Goal: Task Accomplishment & Management: Manage account settings

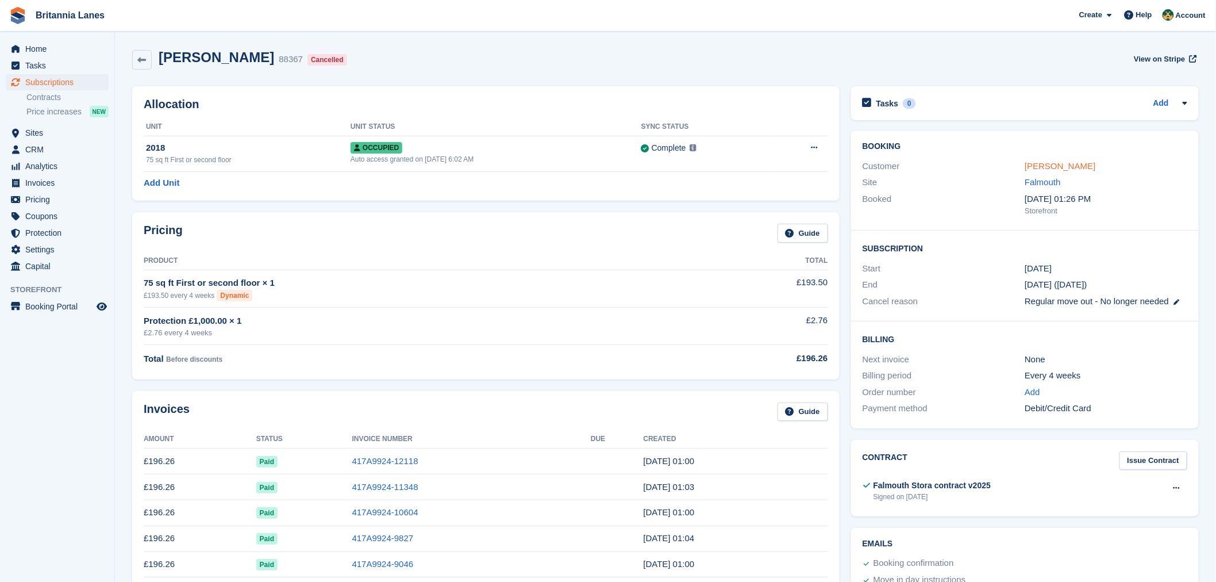
click at [1036, 164] on link "Finn McKeever" at bounding box center [1060, 166] width 71 height 10
select select "**********"
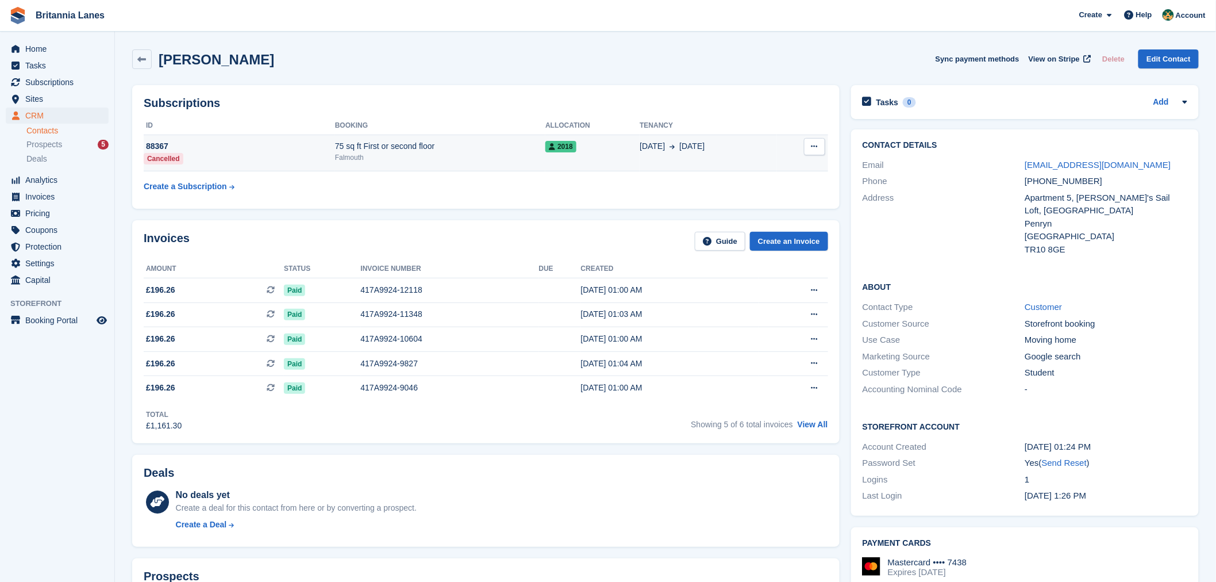
click at [445, 160] on div "Falmouth" at bounding box center [440, 157] width 210 height 10
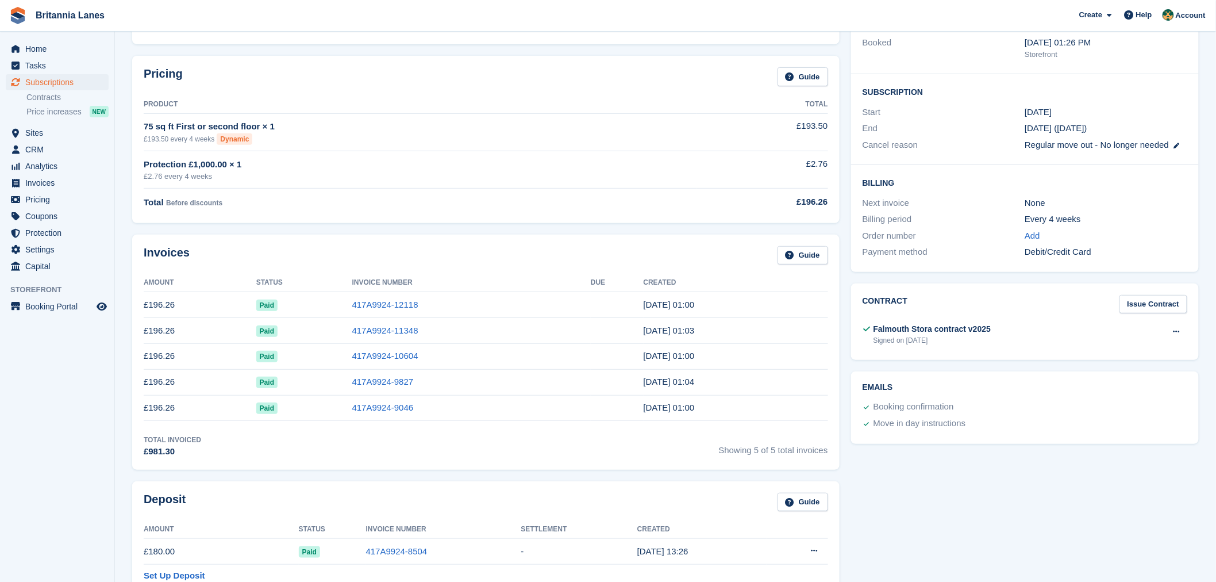
scroll to position [238, 0]
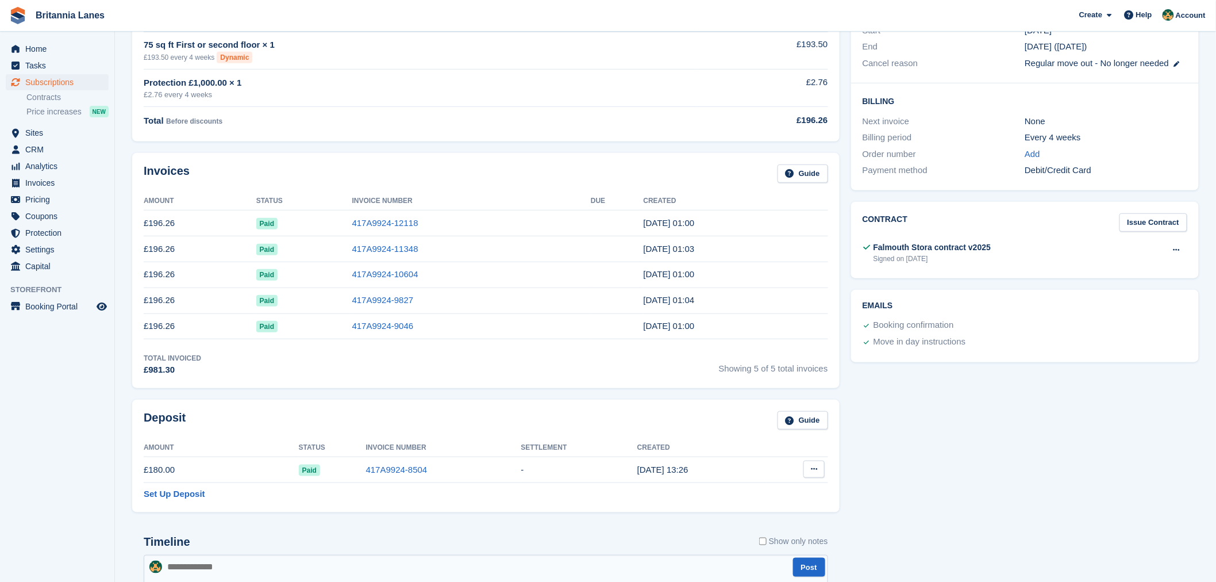
click at [814, 468] on button at bounding box center [814, 468] width 21 height 17
click at [736, 504] on div "Settle deposit" at bounding box center [769, 491] width 110 height 25
click at [740, 497] on p "Settle deposit" at bounding box center [770, 491] width 100 height 15
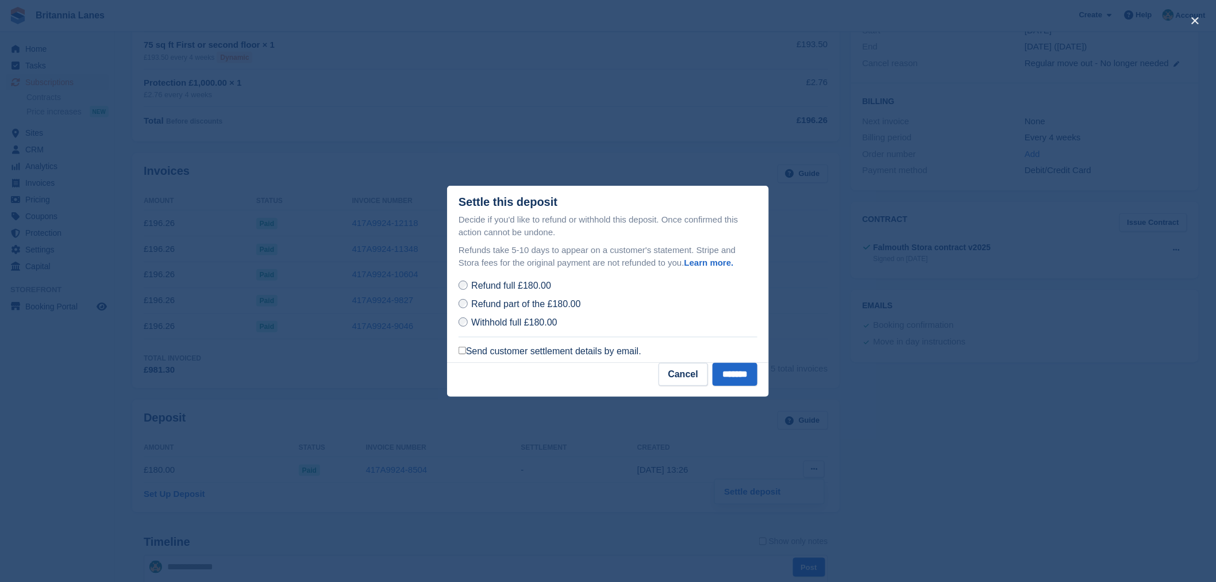
click at [516, 349] on label "Send customer settlement details by email." at bounding box center [550, 350] width 183 height 11
click at [739, 378] on input "*******" at bounding box center [735, 374] width 45 height 23
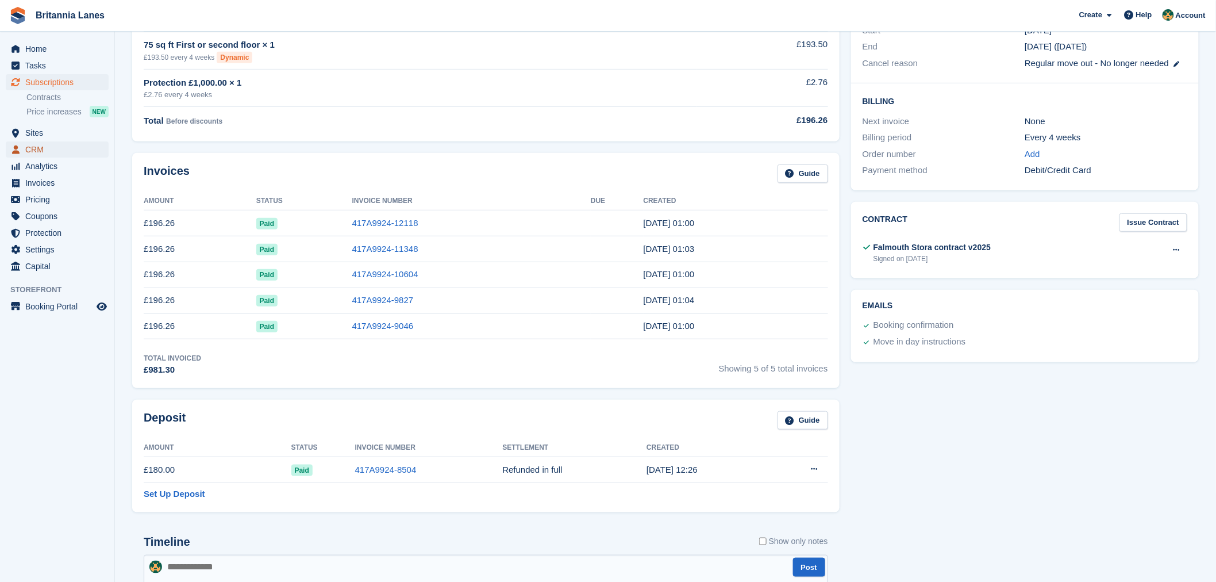
click at [41, 152] on span "CRM" at bounding box center [59, 149] width 69 height 16
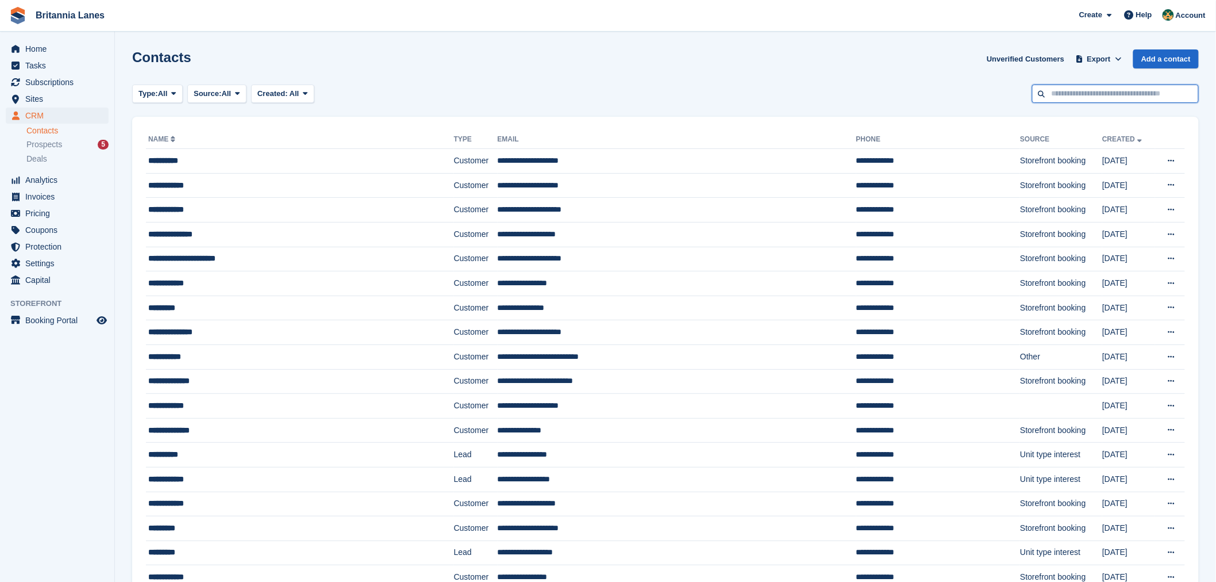
click at [1071, 94] on input "text" at bounding box center [1115, 93] width 167 height 19
type input "****"
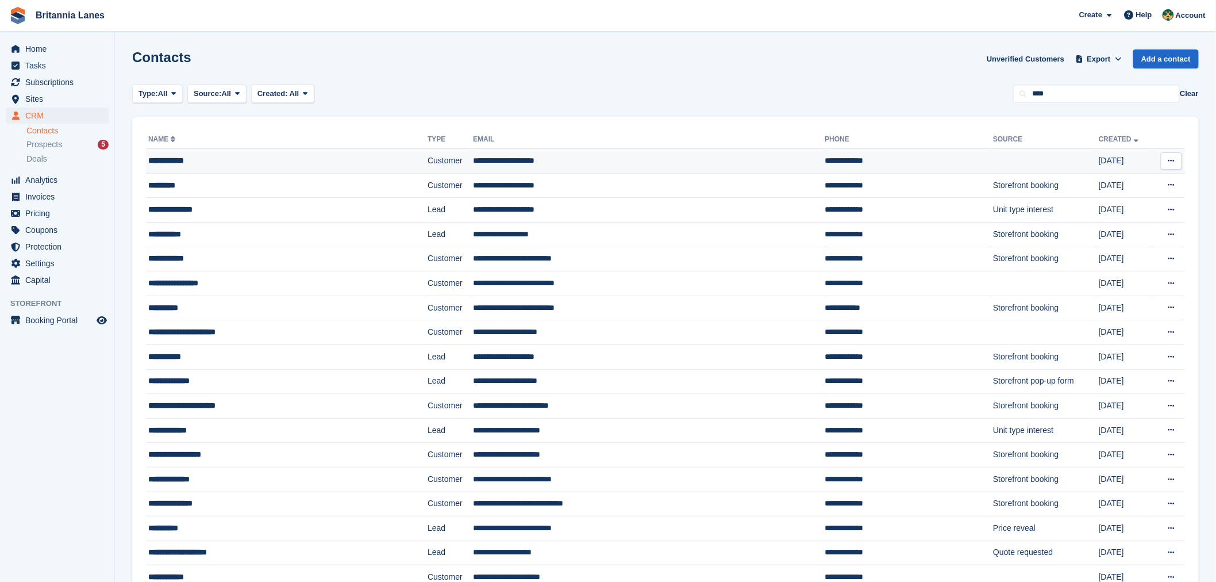
click at [202, 153] on td "**********" at bounding box center [287, 161] width 282 height 25
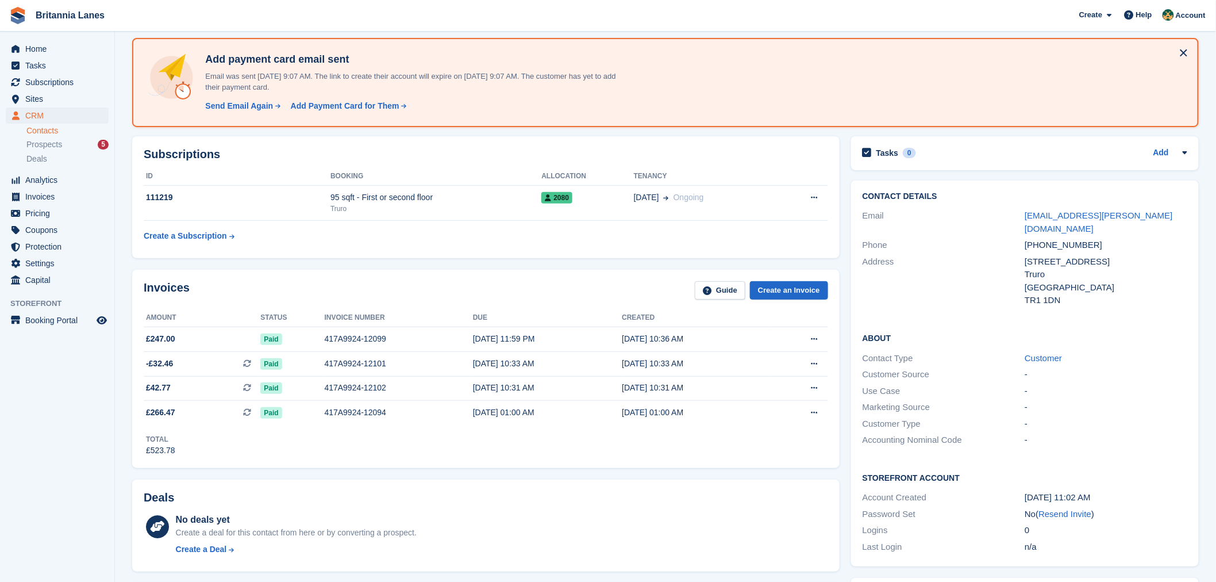
scroll to position [42, 0]
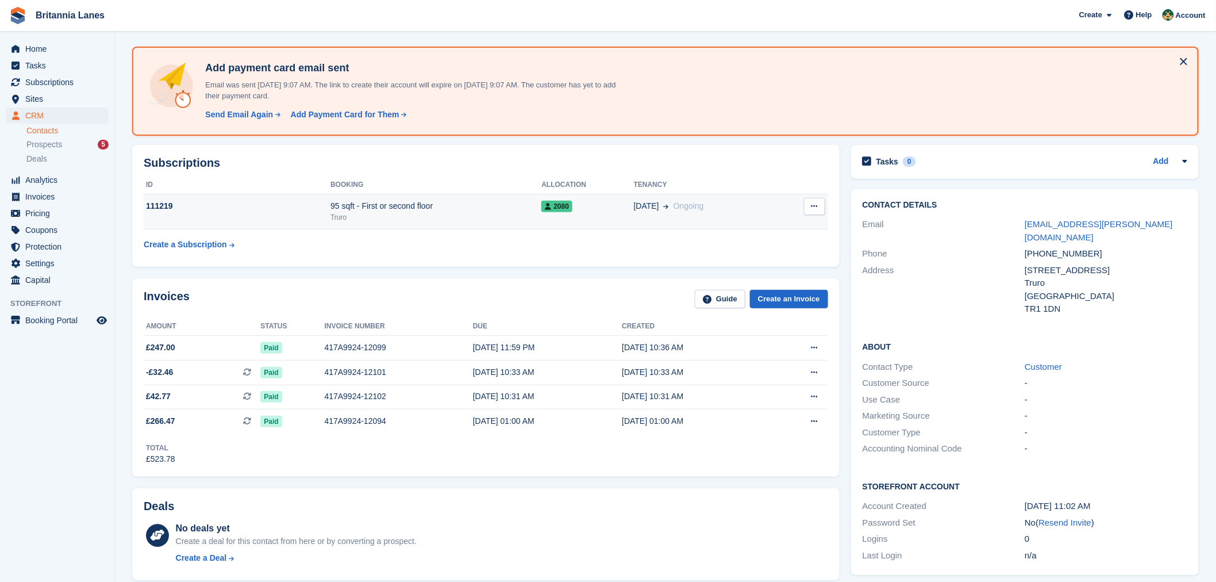
click at [418, 212] on div "Truro" at bounding box center [436, 217] width 211 height 10
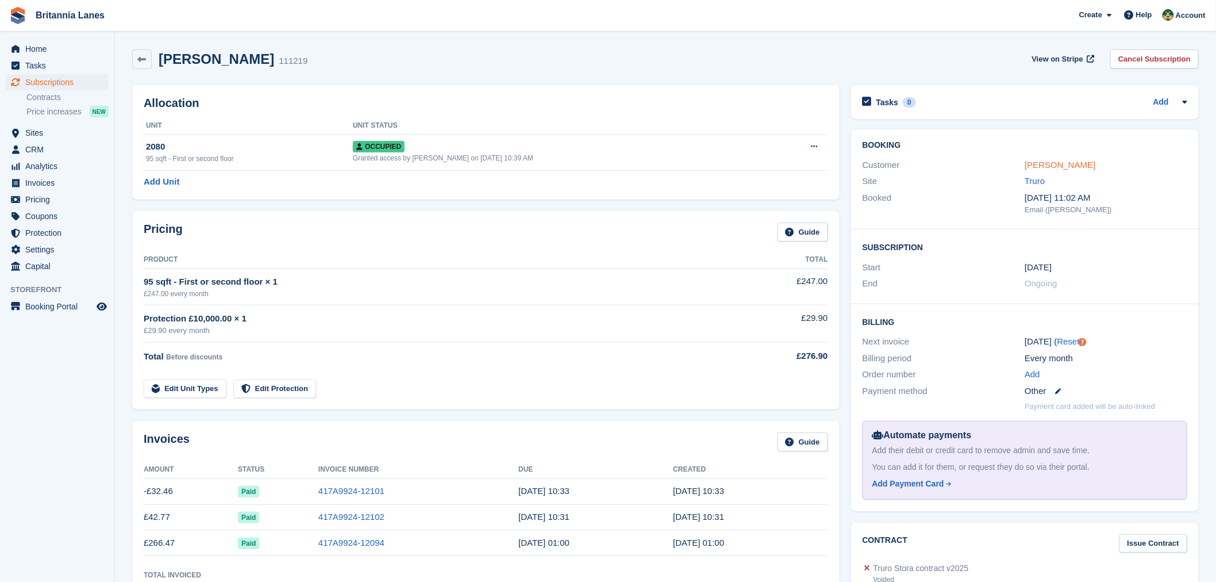
click at [1042, 164] on link "William John" at bounding box center [1060, 165] width 71 height 10
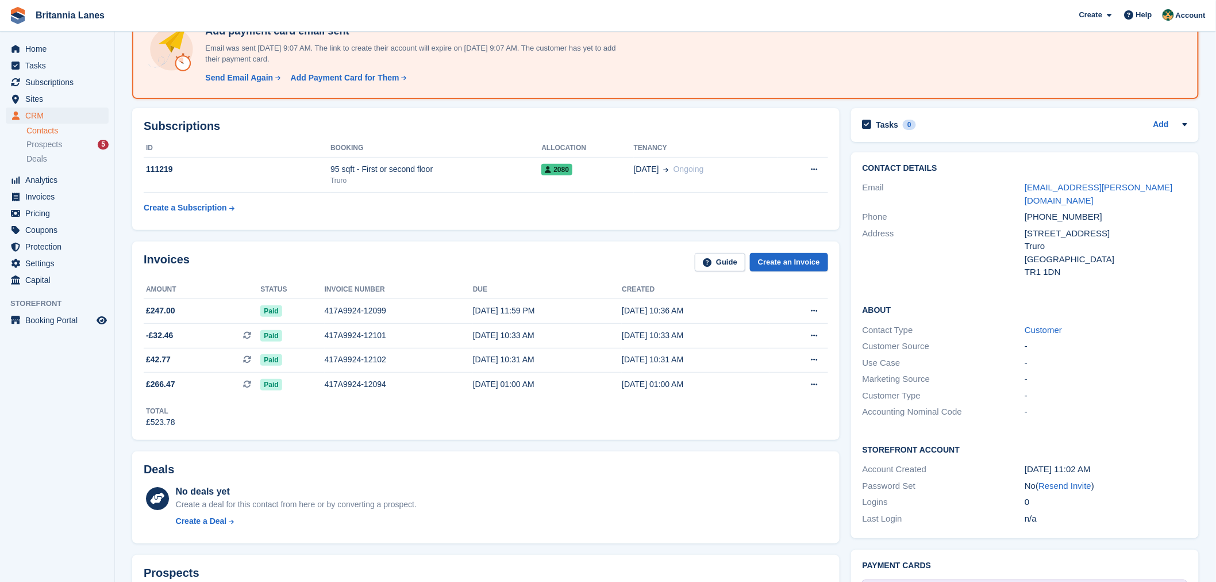
scroll to position [89, 0]
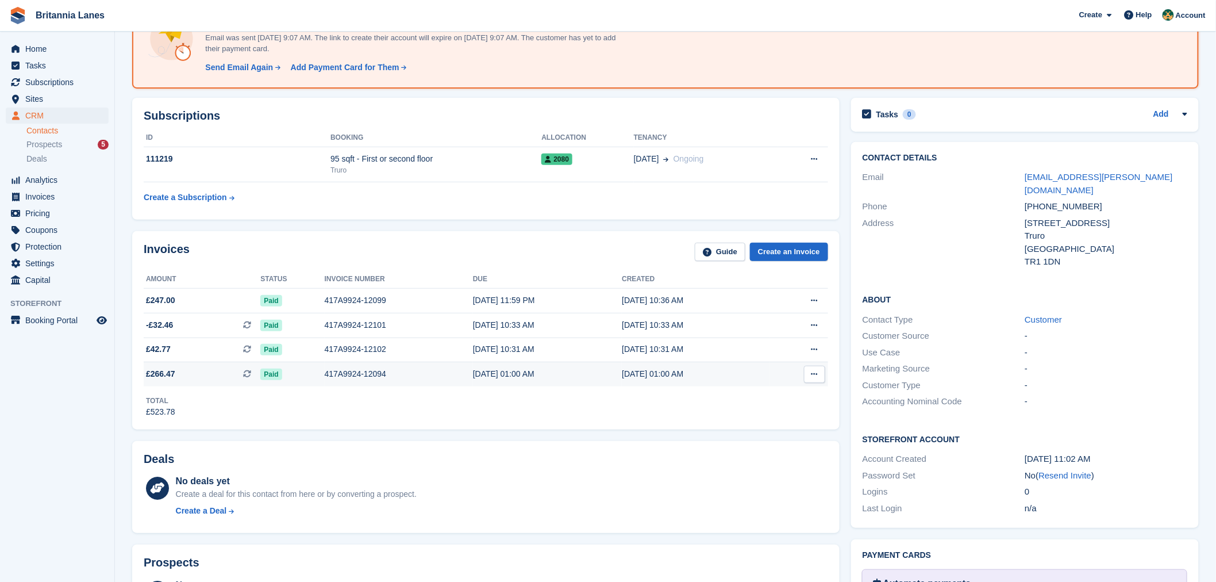
click at [365, 372] on div "417A9924-12094" at bounding box center [399, 374] width 148 height 12
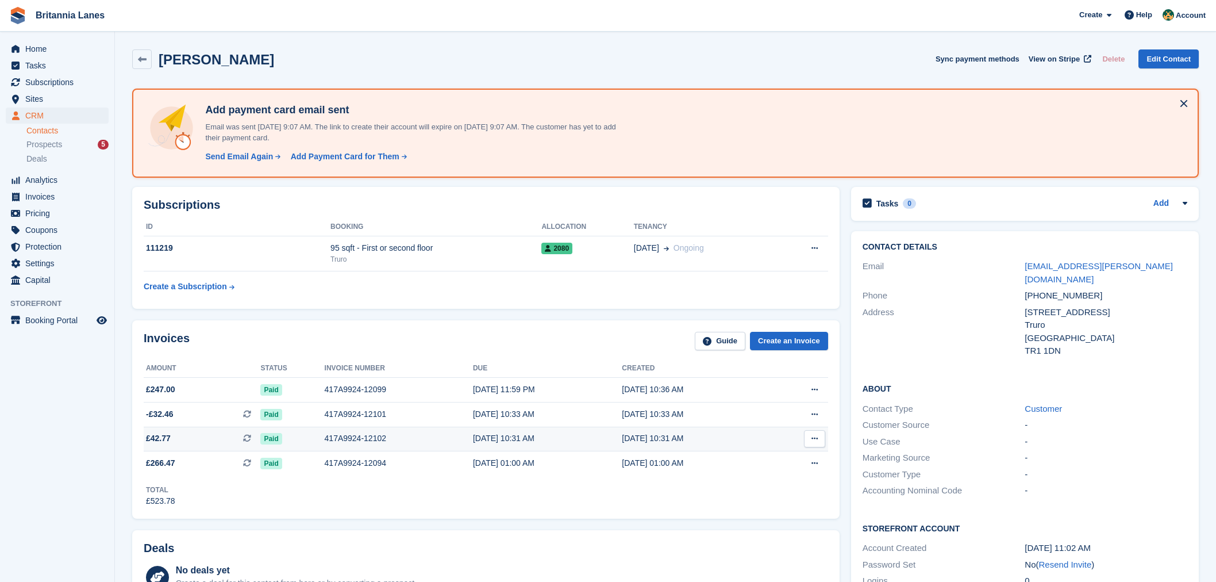
scroll to position [89, 0]
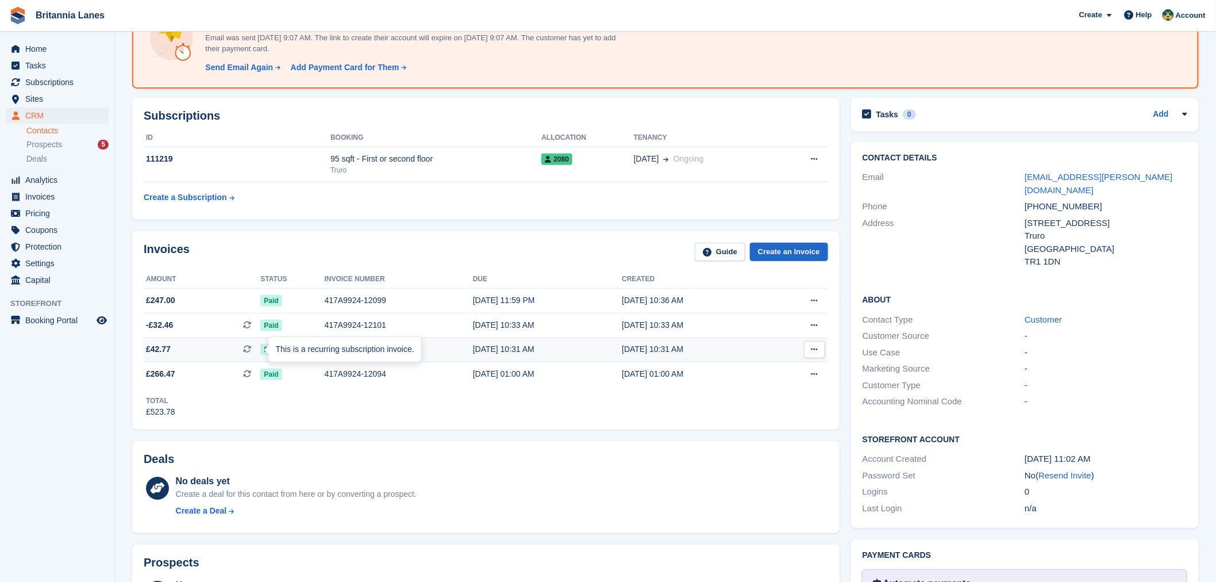
click at [343, 347] on div "This is a recurring subscription invoice." at bounding box center [345, 349] width 152 height 25
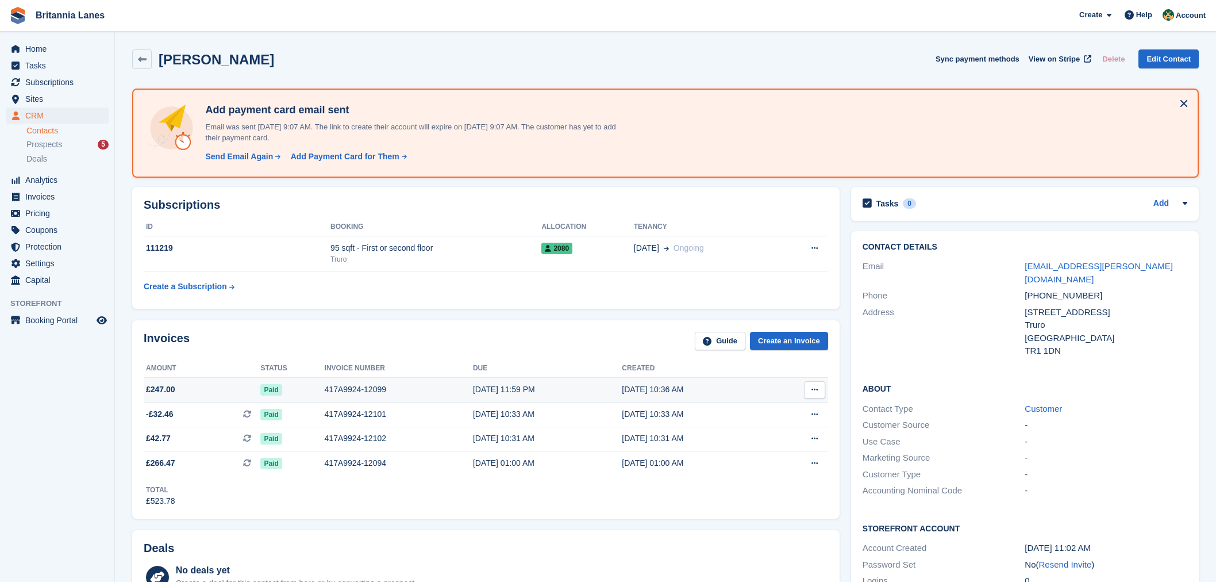
scroll to position [89, 0]
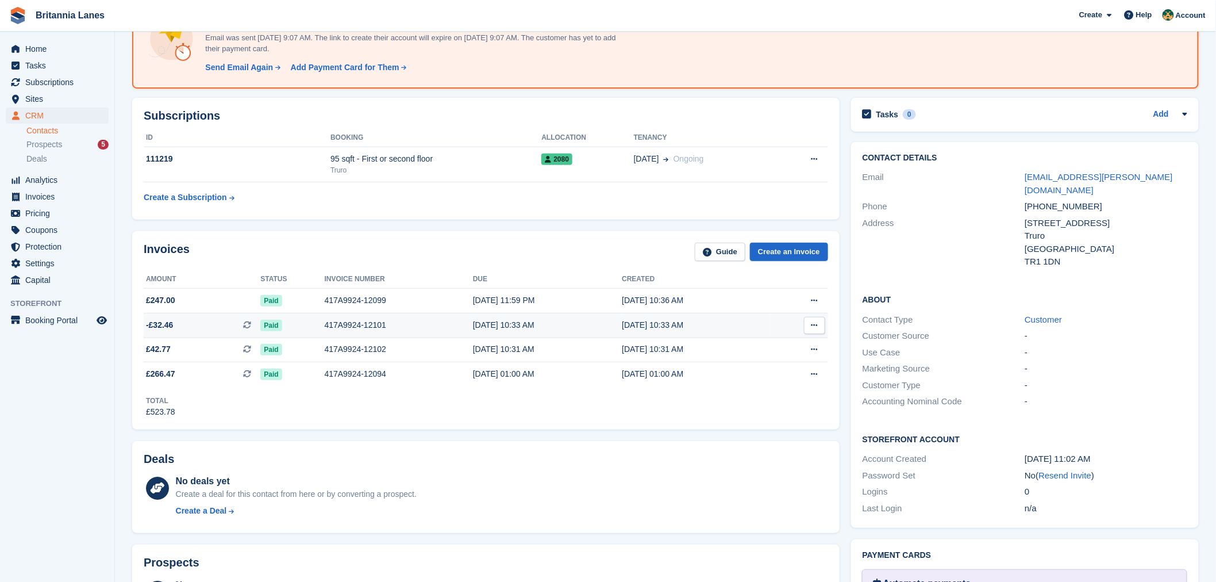
click at [346, 320] on div "417A9924-12101" at bounding box center [399, 325] width 148 height 12
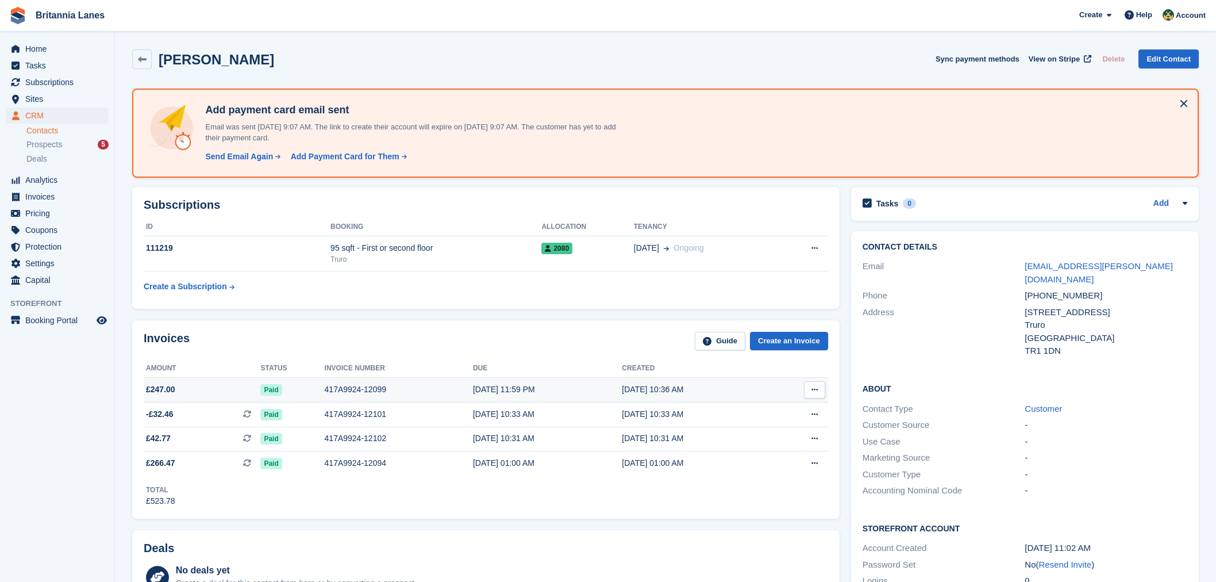
scroll to position [89, 0]
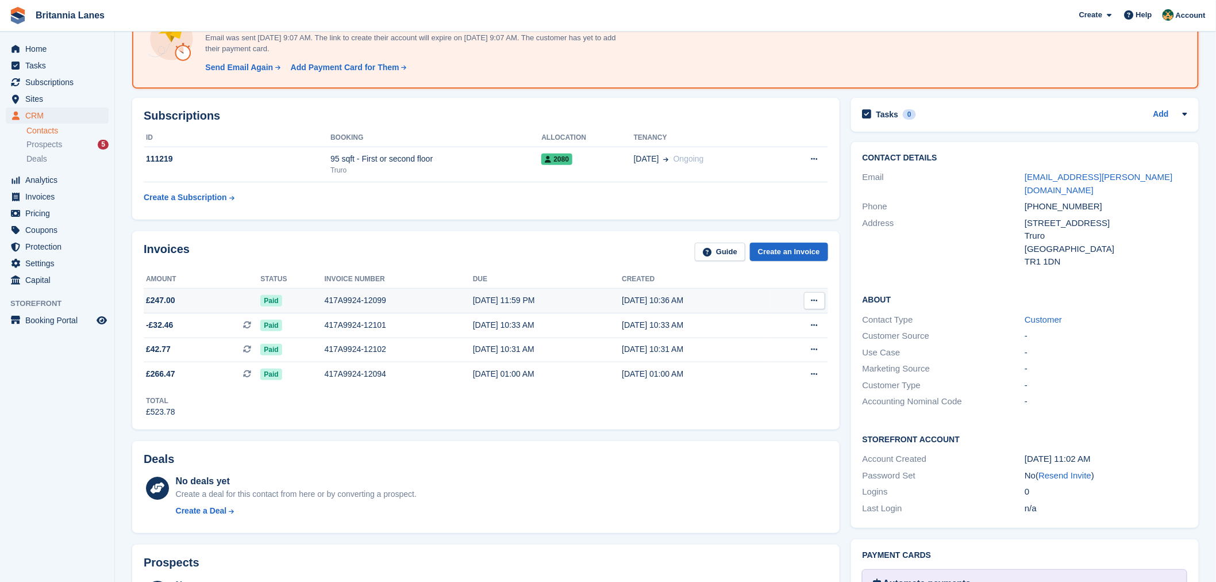
click at [366, 302] on div "417A9924-12099" at bounding box center [399, 300] width 148 height 12
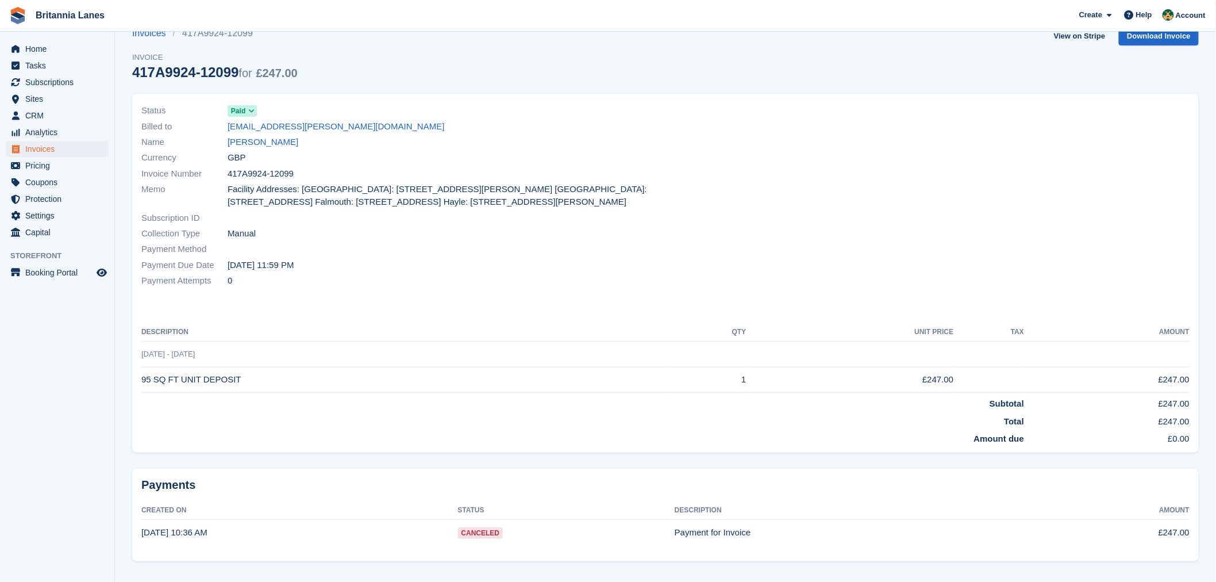
scroll to position [30, 0]
